Goal: Register for event/course

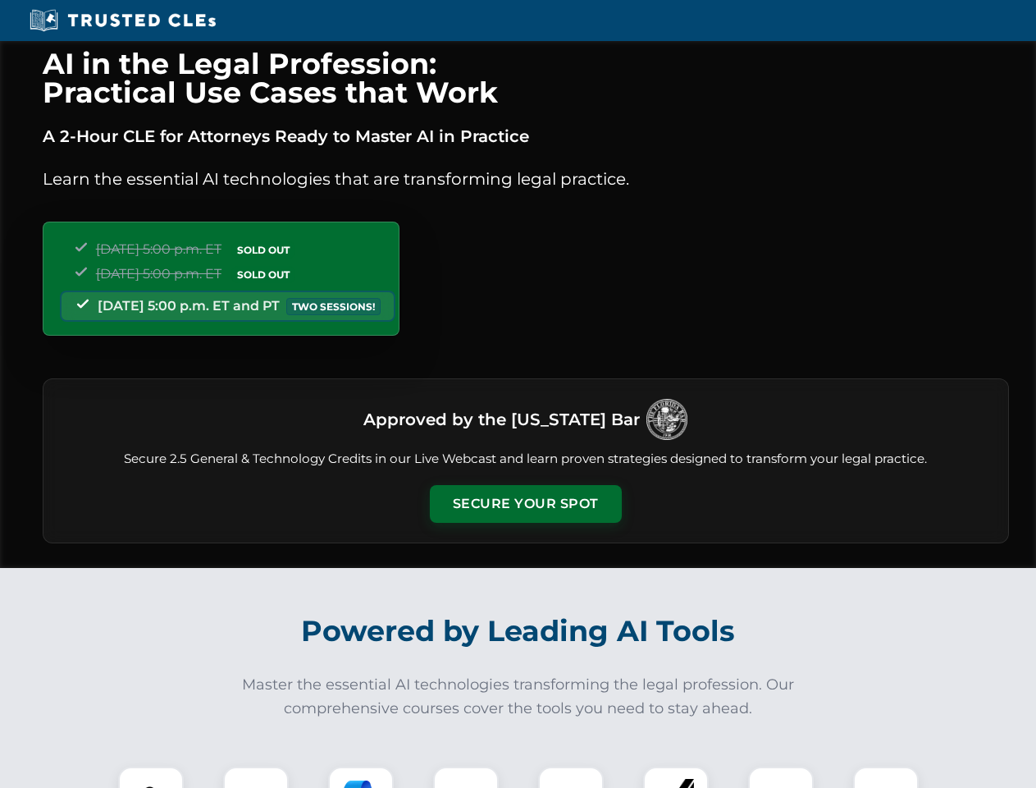
click at [525, 504] on button "Secure Your Spot" at bounding box center [526, 504] width 192 height 38
click at [151, 777] on img at bounding box center [151, 799] width 48 height 48
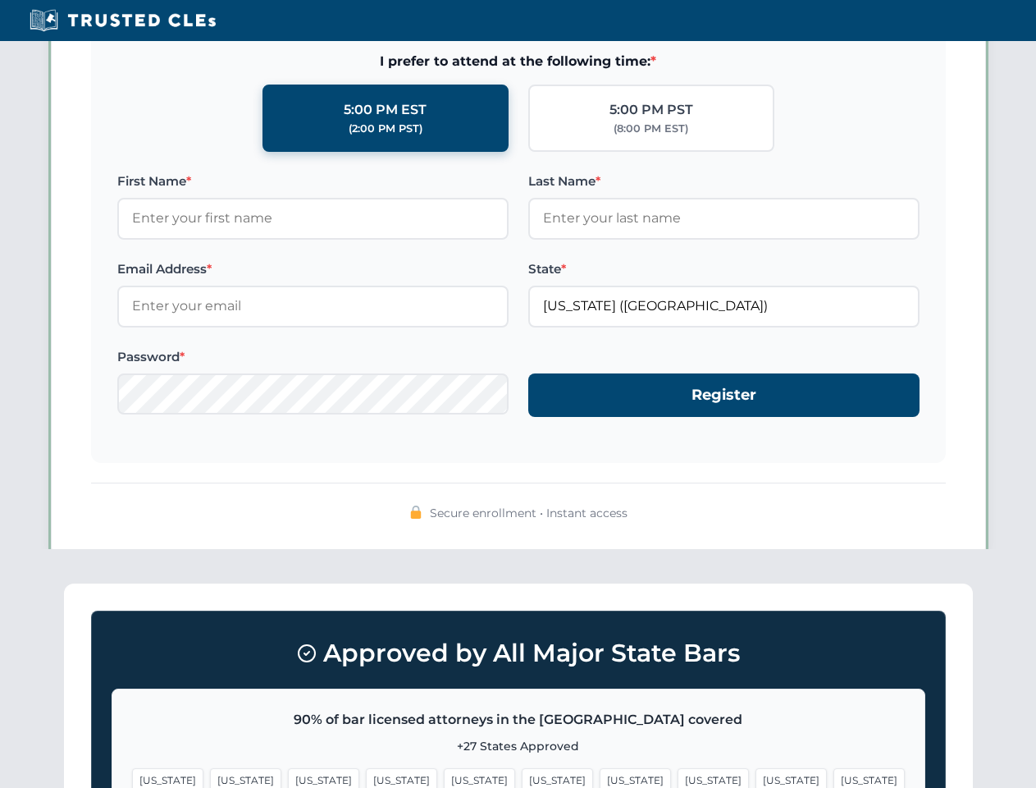
click at [600, 777] on span "[US_STATE]" at bounding box center [635, 780] width 71 height 24
click at [756, 777] on span "[US_STATE]" at bounding box center [791, 780] width 71 height 24
